Goal: Contribute content

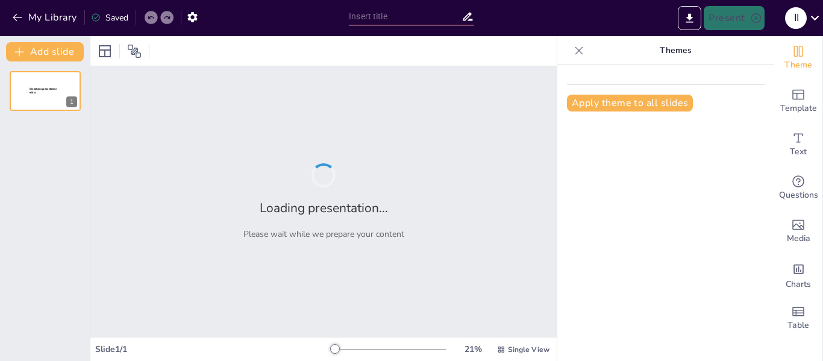
type input "النوم : مفتاح الصحة والطاقة"
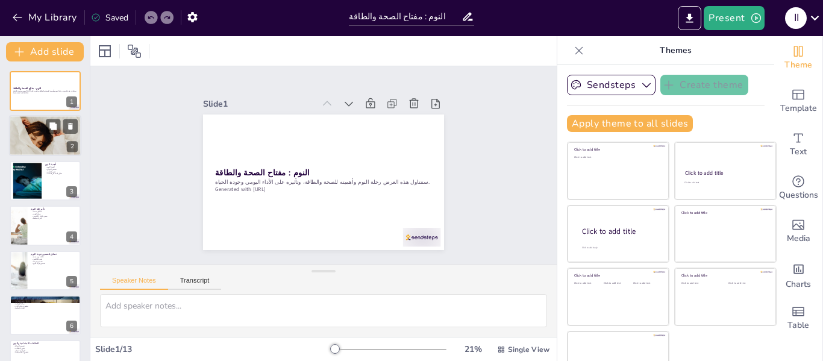
click at [52, 119] on button at bounding box center [53, 126] width 14 height 14
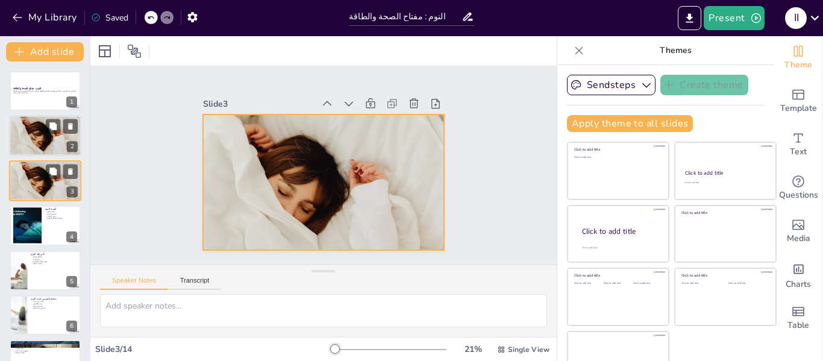
click at [39, 177] on div at bounding box center [45, 181] width 72 height 48
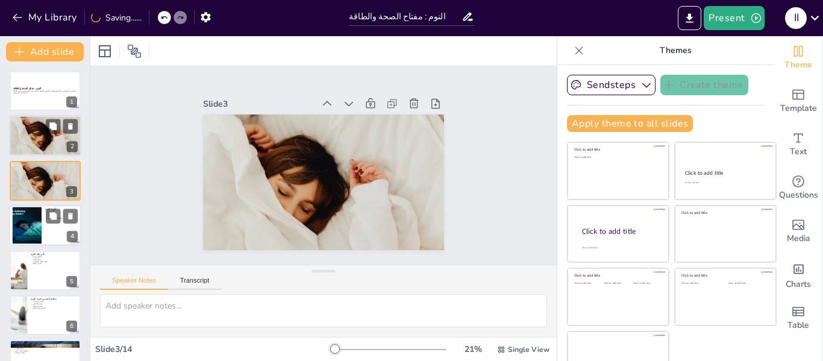
click at [37, 213] on div at bounding box center [26, 225] width 61 height 37
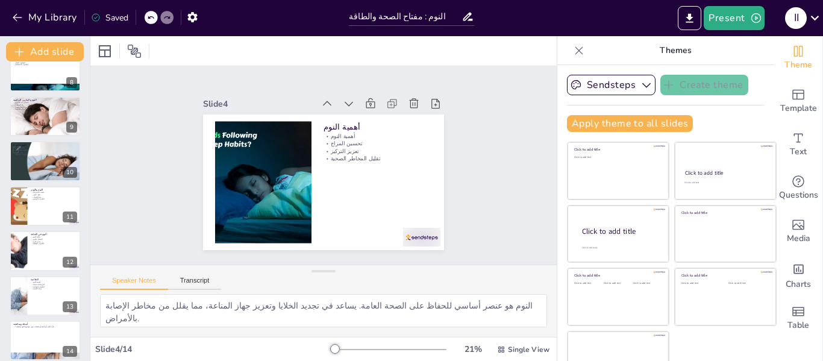
scroll to position [342, 0]
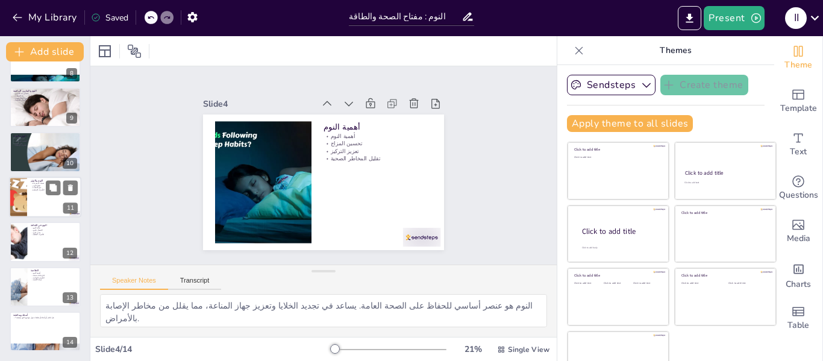
click at [19, 202] on div at bounding box center [17, 197] width 81 height 41
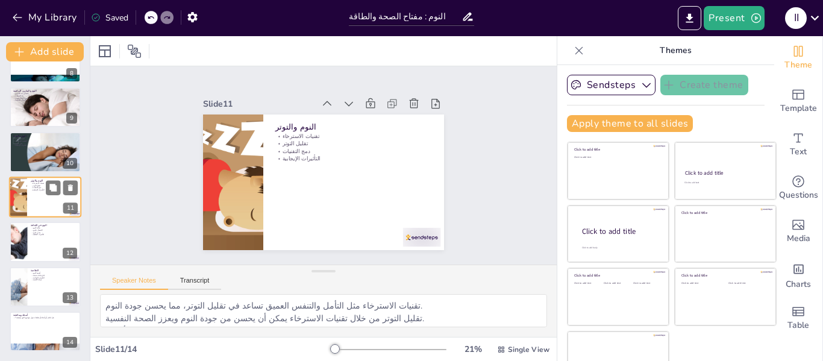
scroll to position [328, 0]
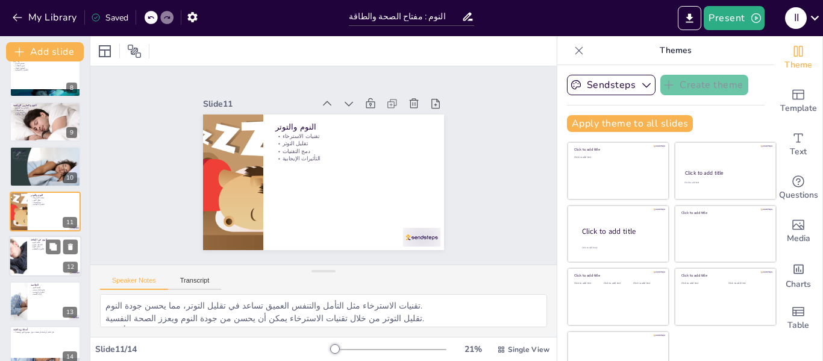
click at [27, 249] on div at bounding box center [45, 256] width 72 height 41
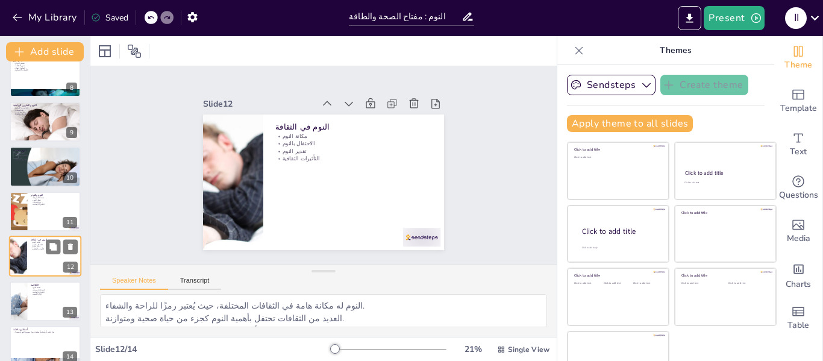
scroll to position [342, 0]
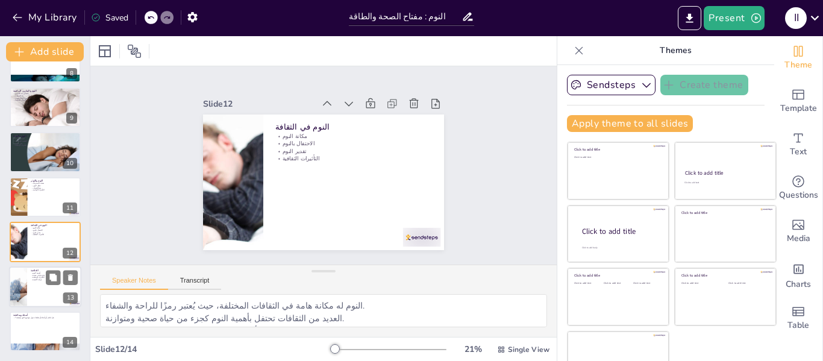
click at [34, 290] on div at bounding box center [45, 286] width 72 height 41
type textarea "النوم هو عنصر أساسي للصحة والطاقة، وله تأثيرات إيجابية على الأداء الأكاديمي. يج…"
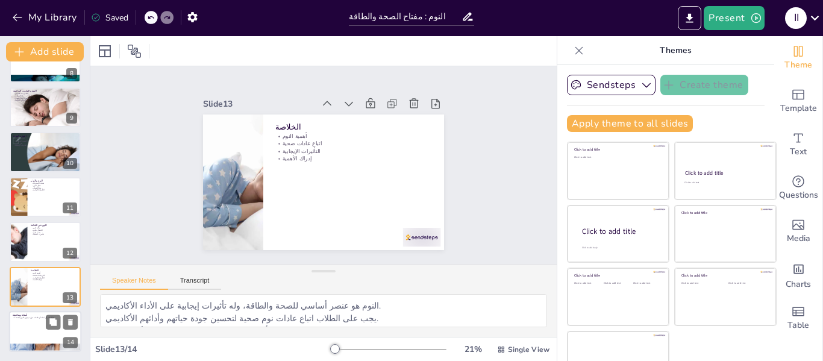
click at [37, 323] on div at bounding box center [45, 331] width 72 height 41
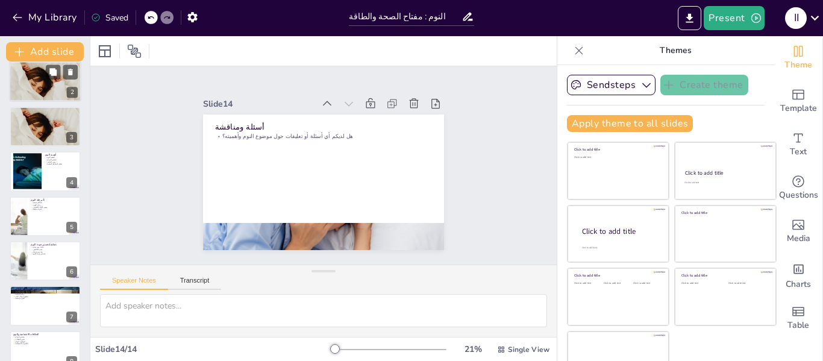
scroll to position [0, 0]
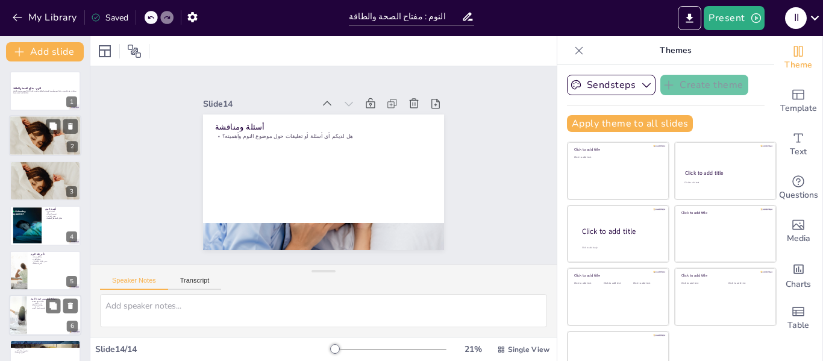
click at [37, 317] on div at bounding box center [45, 315] width 72 height 41
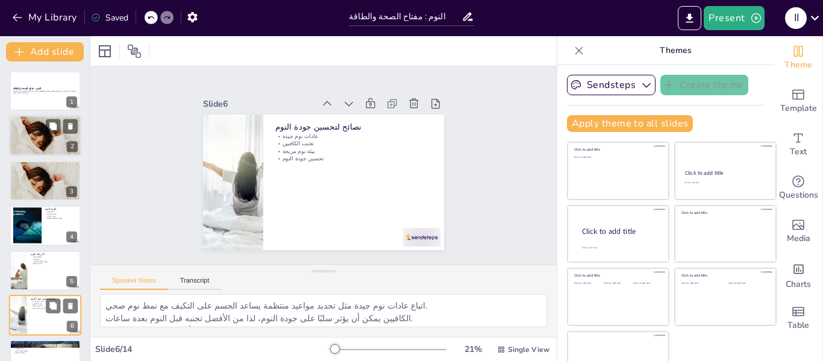
scroll to position [104, 0]
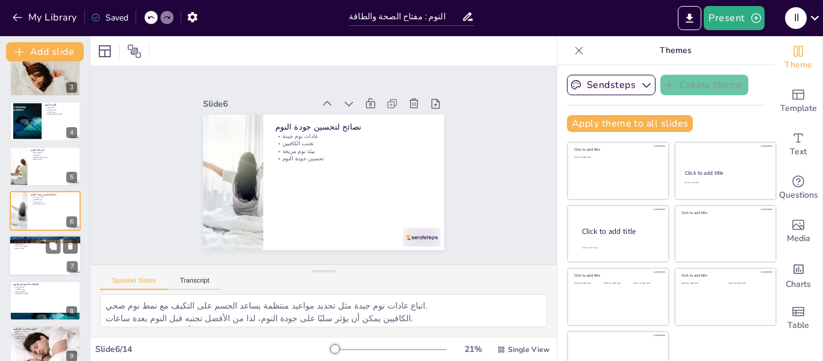
click at [37, 250] on p "تأثيرات إيجابية" at bounding box center [45, 249] width 65 height 2
type textarea "النوم الجيد يعزز القدرة على التركيز، مما يساعد الطلاب في أداء مهامهم الأكاديمية…"
